Goal: Find specific page/section: Find specific page/section

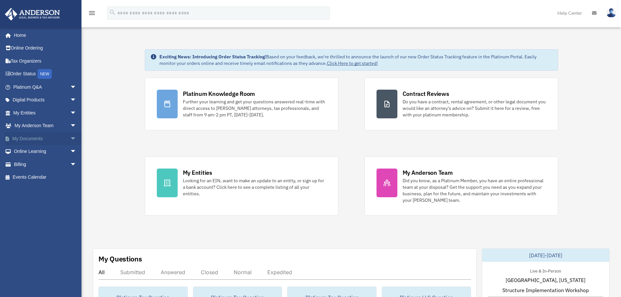
click at [70, 135] on span "arrow_drop_down" at bounding box center [76, 138] width 13 height 13
click at [70, 111] on span "arrow_drop_down" at bounding box center [76, 112] width 13 height 13
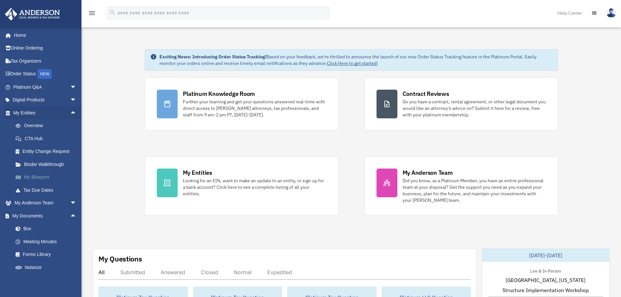
click at [47, 174] on link "My Blueprint" at bounding box center [47, 177] width 77 height 13
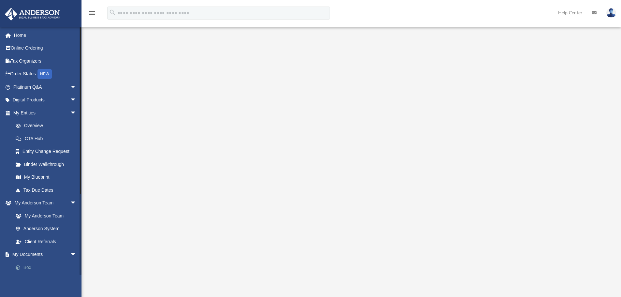
click at [28, 269] on link "Box" at bounding box center [47, 267] width 77 height 13
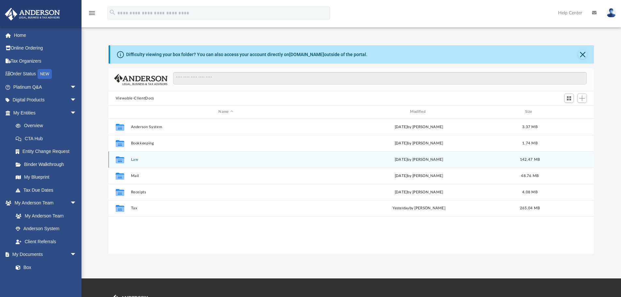
scroll to position [143, 480]
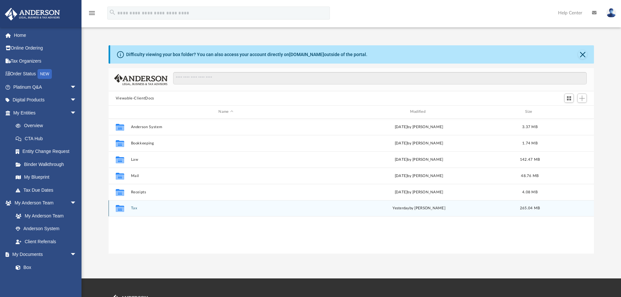
click at [132, 210] on button "Tax" at bounding box center [226, 208] width 190 height 4
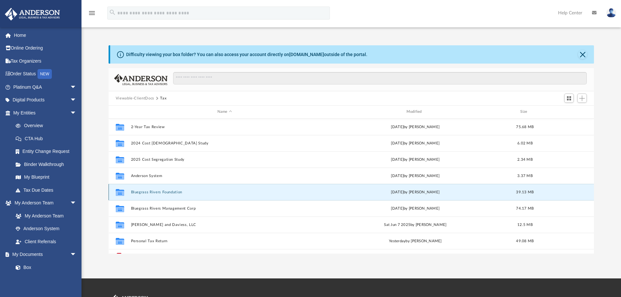
click at [157, 190] on button "Bluegrass Rivers Foundation" at bounding box center [225, 192] width 188 height 4
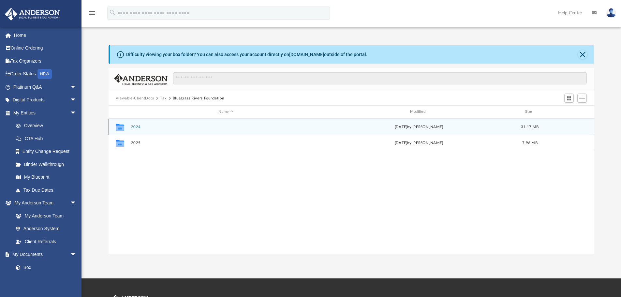
click at [137, 127] on button "2024" at bounding box center [226, 127] width 190 height 4
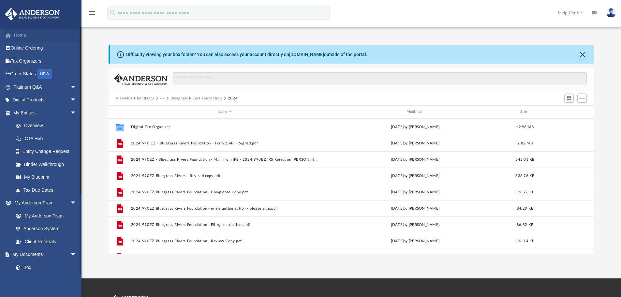
click at [20, 32] on link "Home" at bounding box center [46, 35] width 82 height 13
